Goal: Information Seeking & Learning: Check status

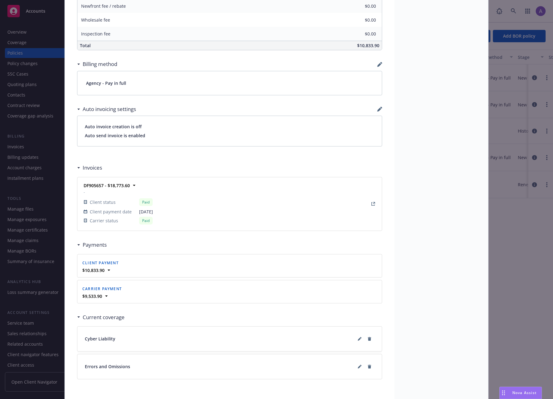
scroll to position [387, 0]
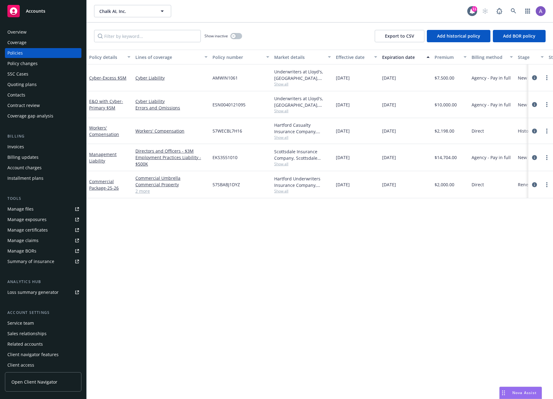
click at [381, 208] on div "Policy details Lines of coverage Policy number Market details Effective date Ex…" at bounding box center [320, 224] width 466 height 349
click at [283, 112] on span "Show all" at bounding box center [302, 110] width 57 height 5
click at [286, 250] on div "Policy details Lines of coverage Policy number Market details Effective date Ex…" at bounding box center [320, 224] width 466 height 349
click at [279, 85] on span "Show all" at bounding box center [302, 83] width 57 height 5
click at [310, 219] on div "Policy details Lines of coverage Policy number Market details Effective date Ex…" at bounding box center [320, 224] width 466 height 349
